Goal: Task Accomplishment & Management: Complete application form

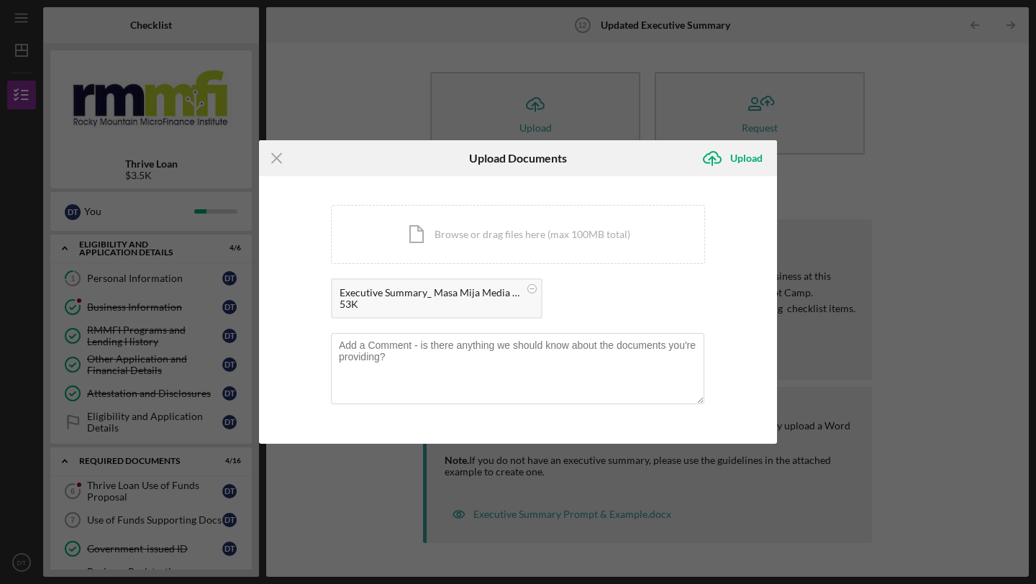
scroll to position [250, 0]
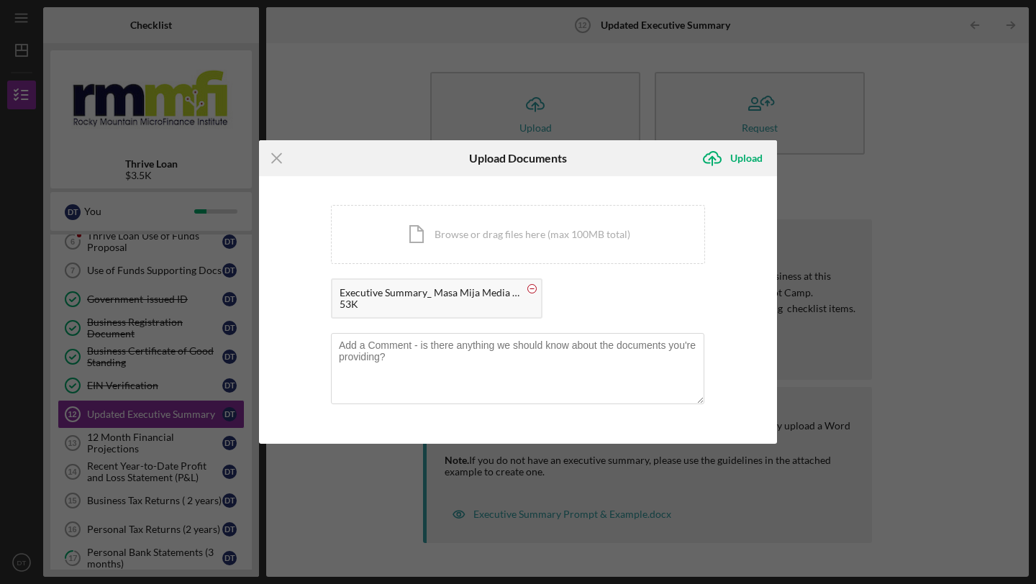
click at [530, 289] on circle at bounding box center [532, 289] width 9 height 9
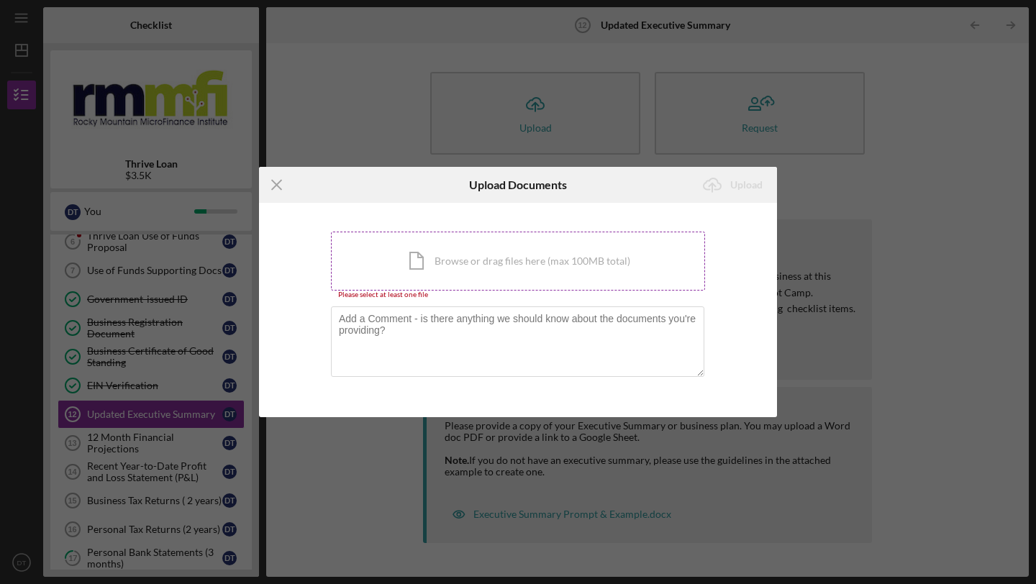
click at [467, 258] on div "Icon/Document Browse or drag files here (max 100MB total) Tap to choose files o…" at bounding box center [518, 261] width 374 height 59
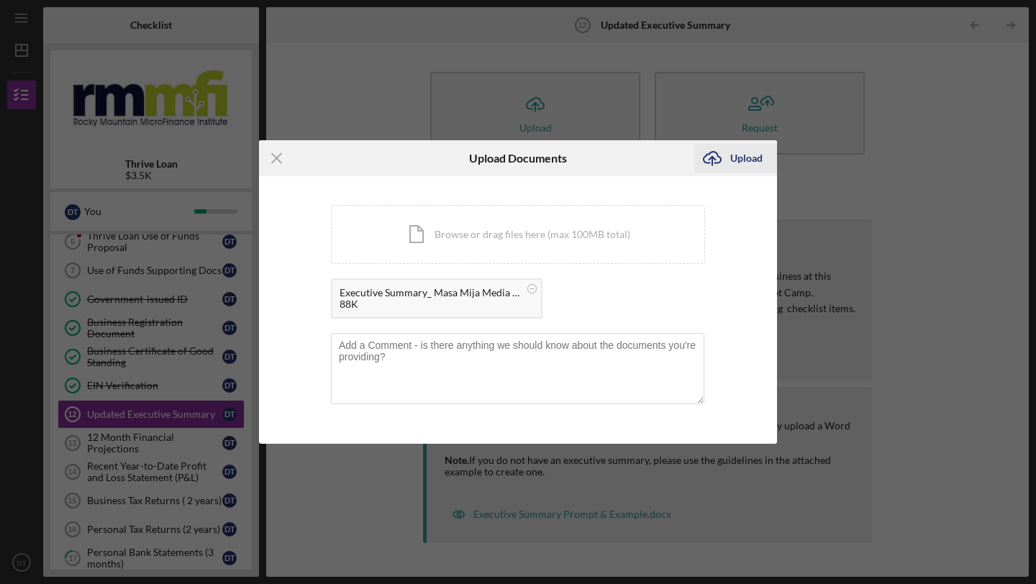
click at [751, 163] on div "Upload" at bounding box center [746, 158] width 32 height 29
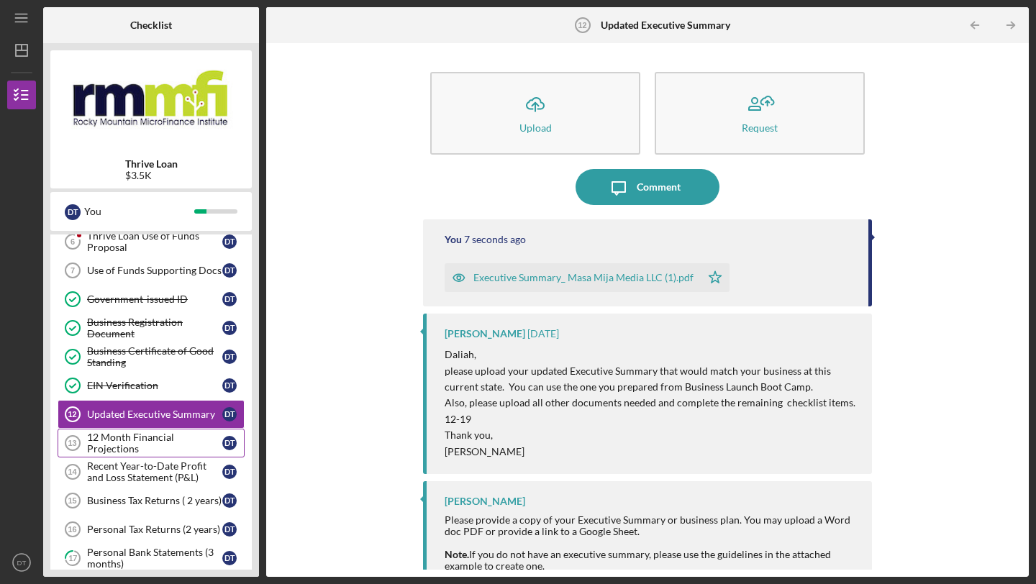
click at [128, 444] on div "12 Month Financial Projections" at bounding box center [154, 443] width 135 height 23
